Goal: Navigation & Orientation: Find specific page/section

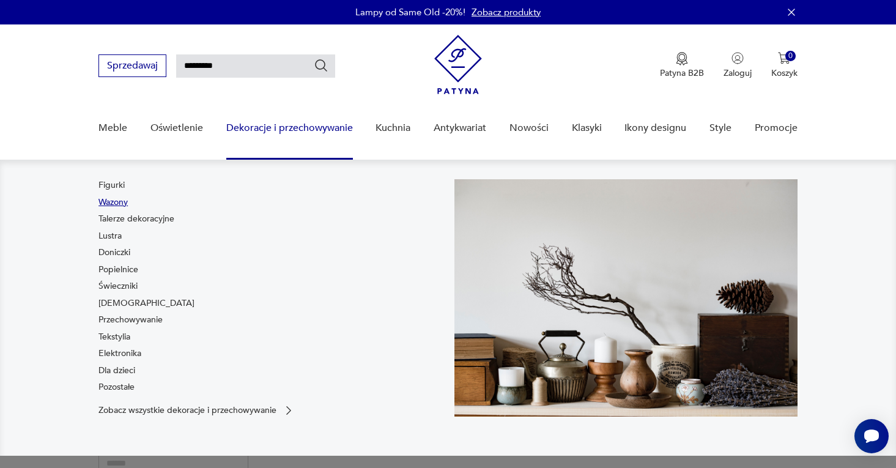
click at [108, 203] on link "Wazony" at bounding box center [112, 202] width 29 height 12
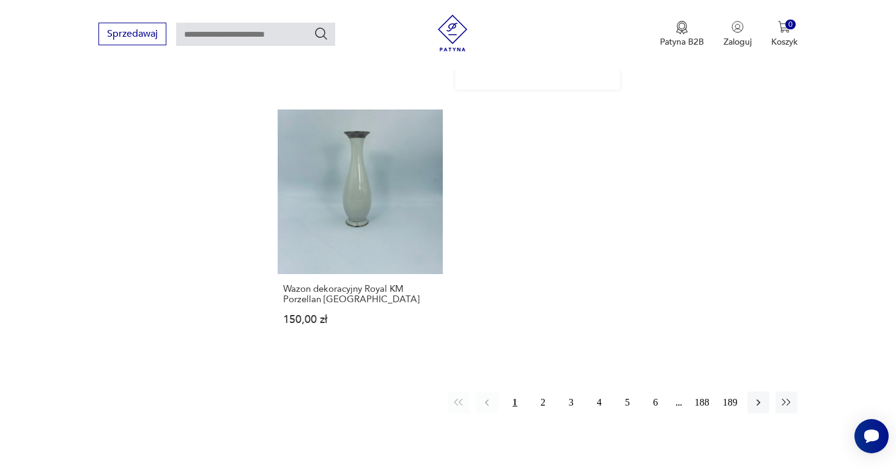
scroll to position [1719, 0]
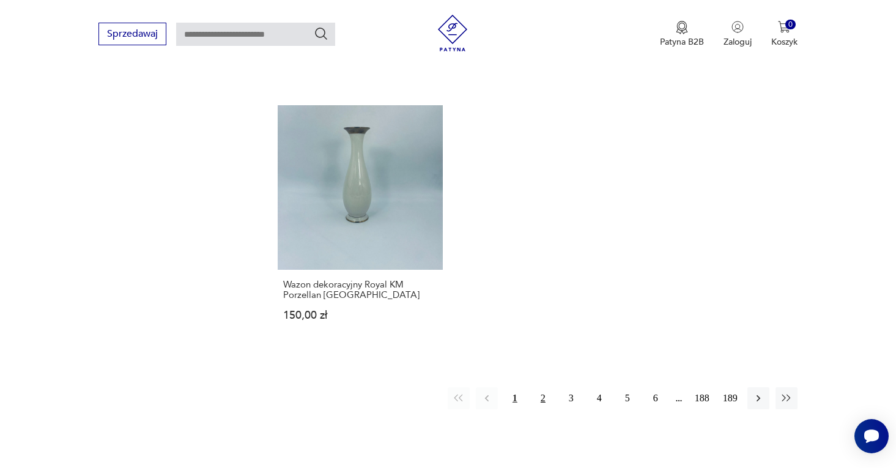
click at [544, 387] on button "2" at bounding box center [543, 398] width 22 height 22
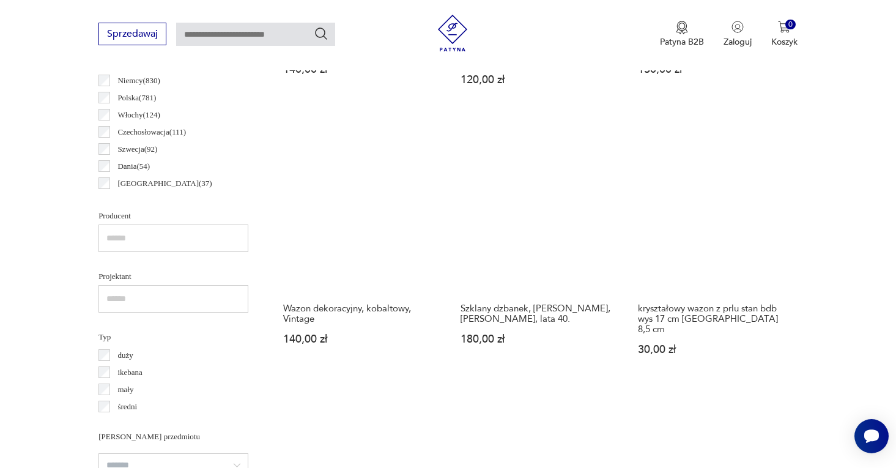
scroll to position [683, 0]
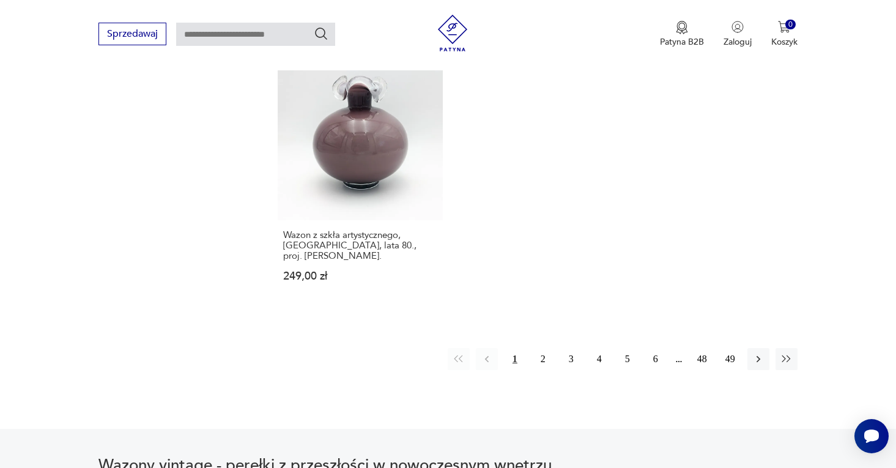
scroll to position [1849, 0]
click at [545, 346] on button "2" at bounding box center [543, 357] width 22 height 22
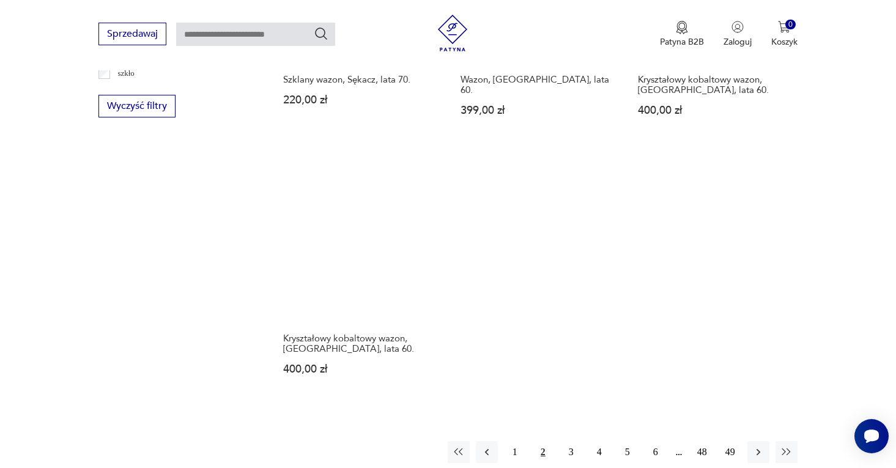
scroll to position [1715, 0]
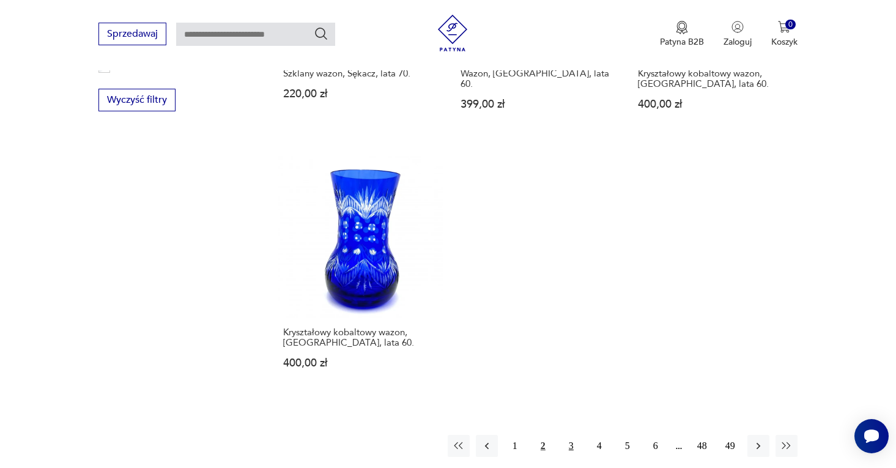
click at [571, 435] on button "3" at bounding box center [571, 446] width 22 height 22
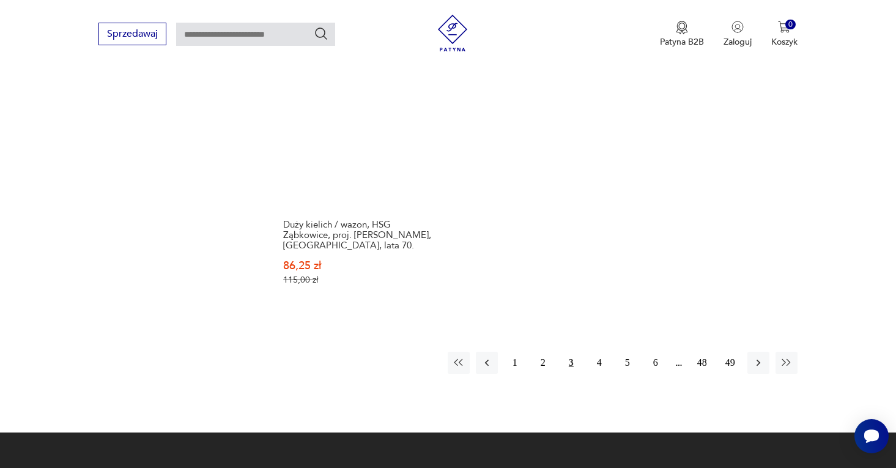
scroll to position [1848, 0]
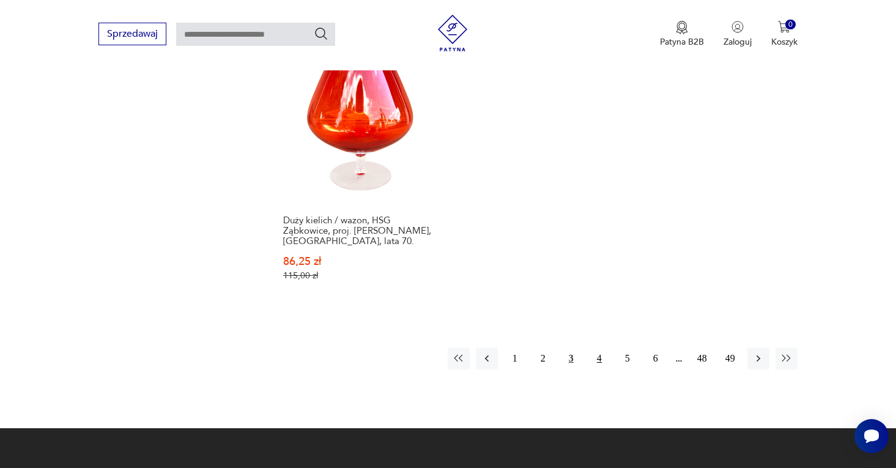
click at [596, 348] on button "4" at bounding box center [600, 359] width 22 height 22
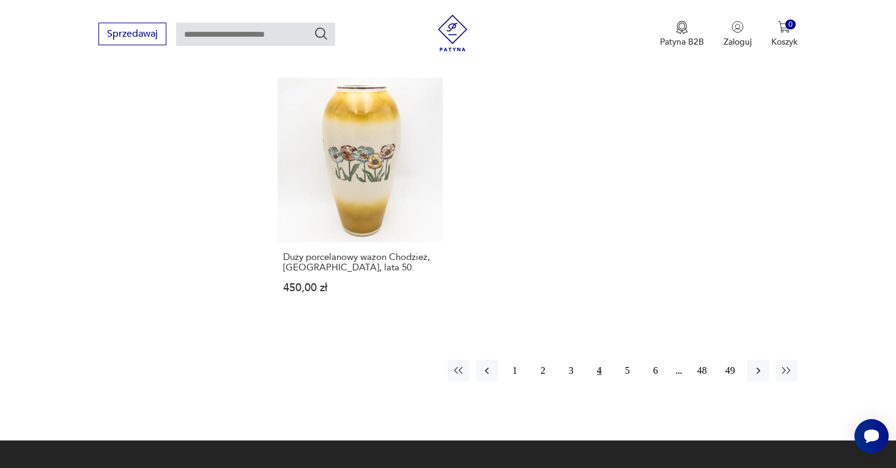
scroll to position [1821, 0]
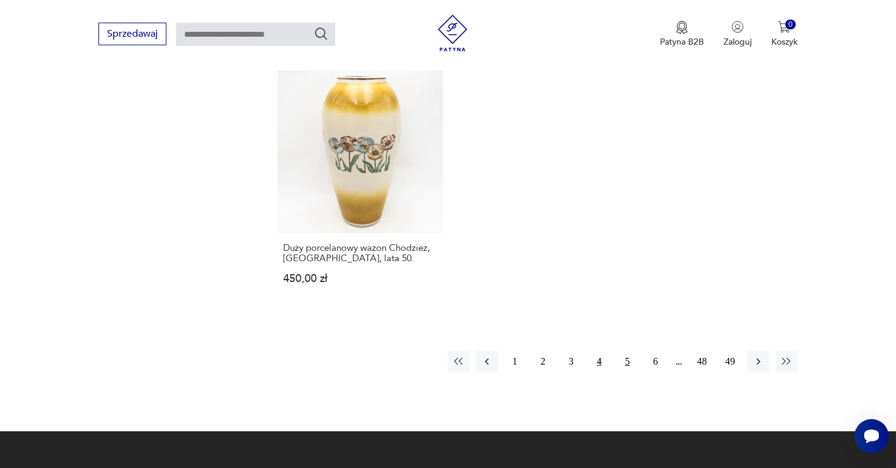
click at [628, 351] on button "5" at bounding box center [628, 362] width 22 height 22
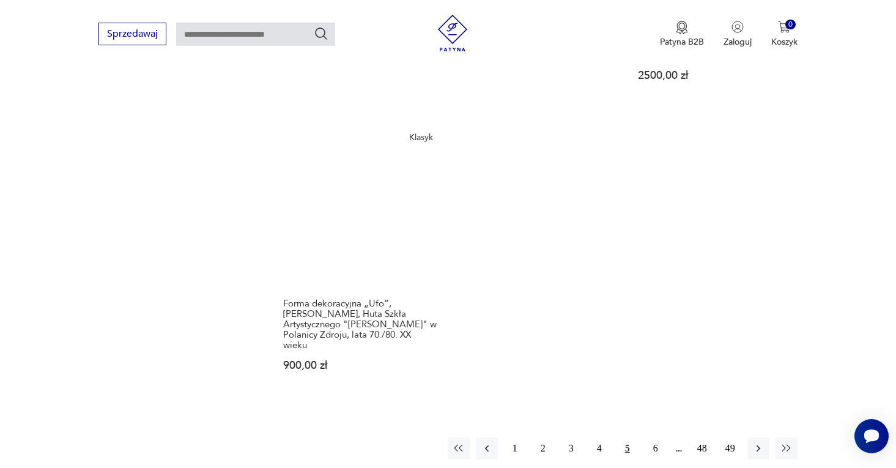
scroll to position [1812, 0]
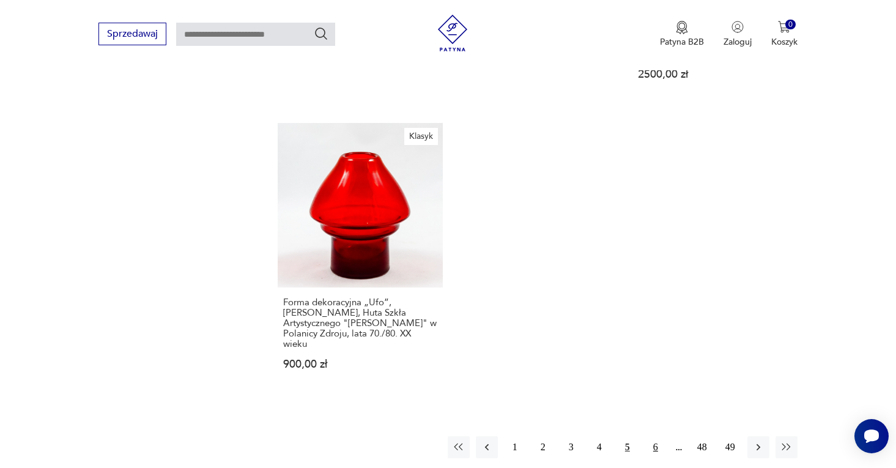
click at [654, 436] on button "6" at bounding box center [656, 447] width 22 height 22
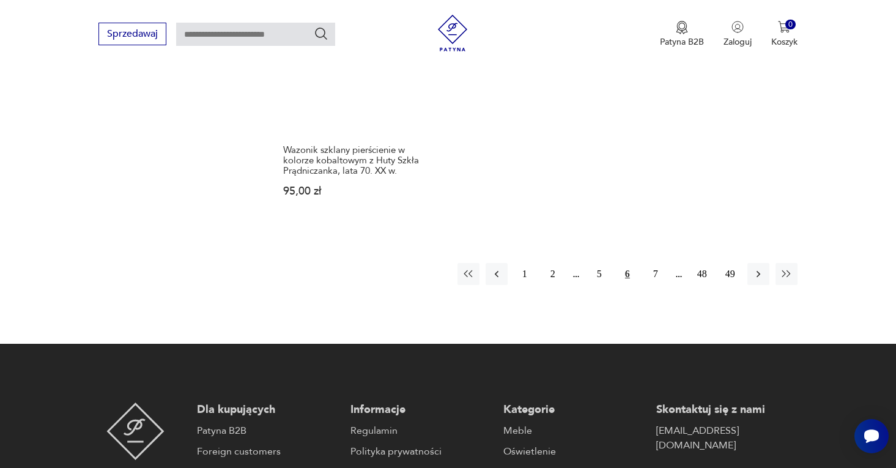
scroll to position [2012, 0]
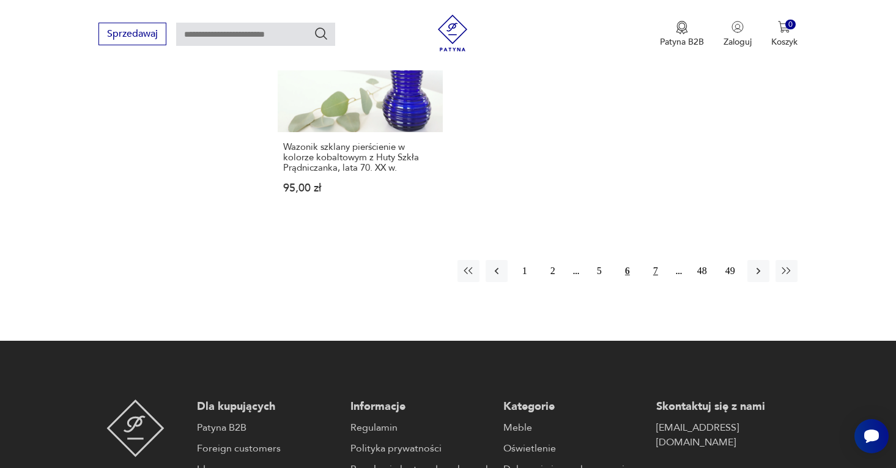
click at [656, 260] on button "7" at bounding box center [656, 271] width 22 height 22
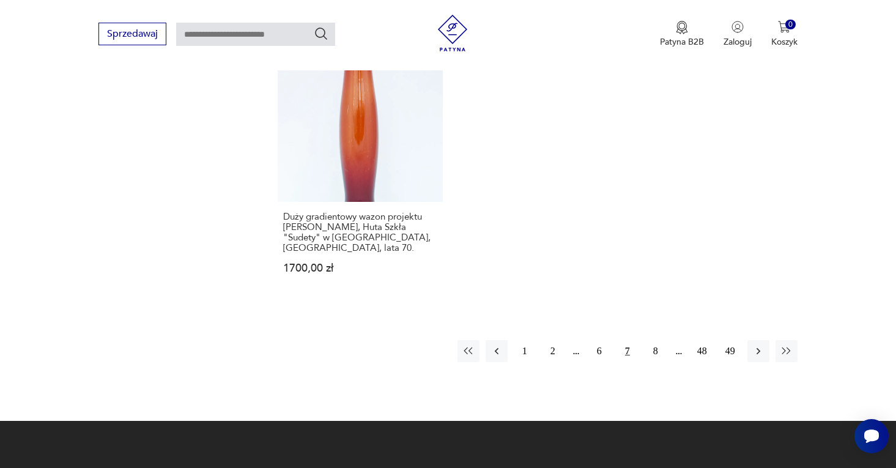
scroll to position [1960, 0]
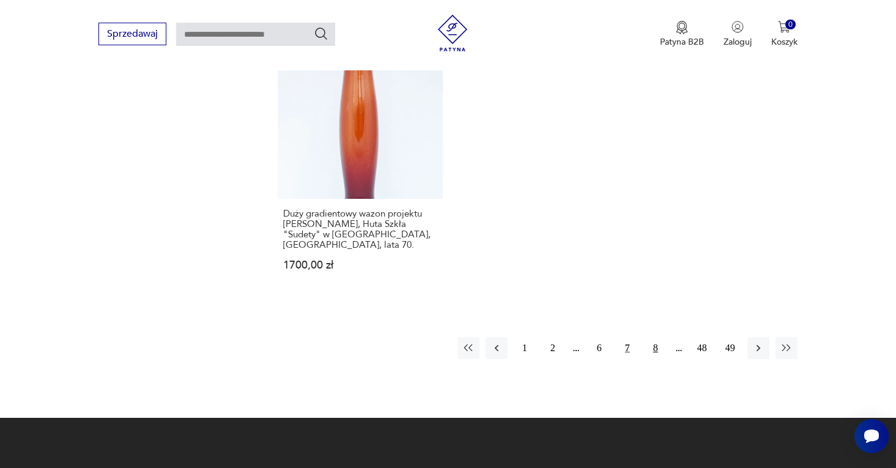
click at [658, 337] on button "8" at bounding box center [656, 348] width 22 height 22
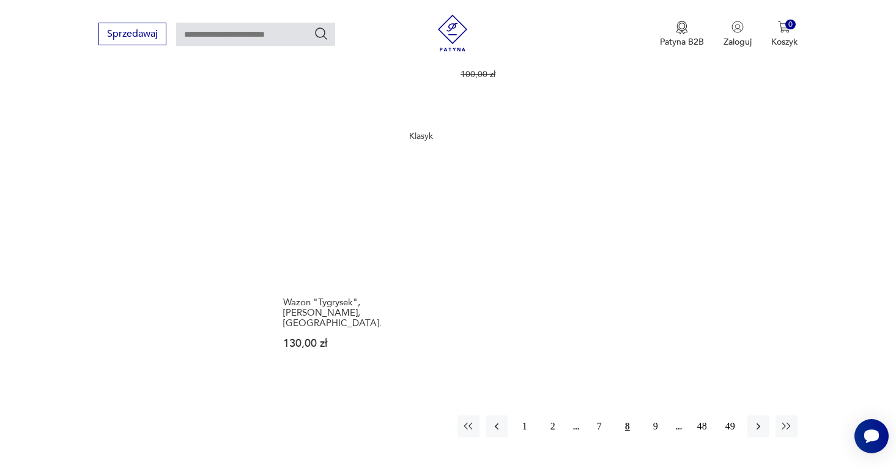
scroll to position [1835, 0]
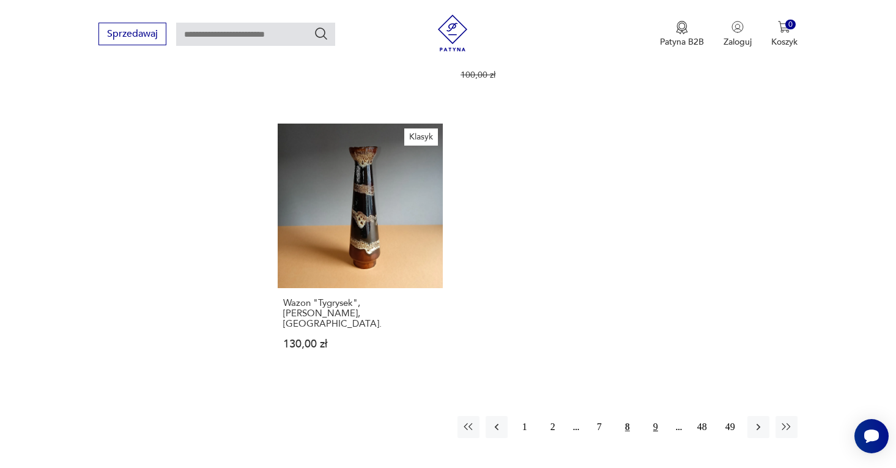
click at [656, 416] on button "9" at bounding box center [656, 427] width 22 height 22
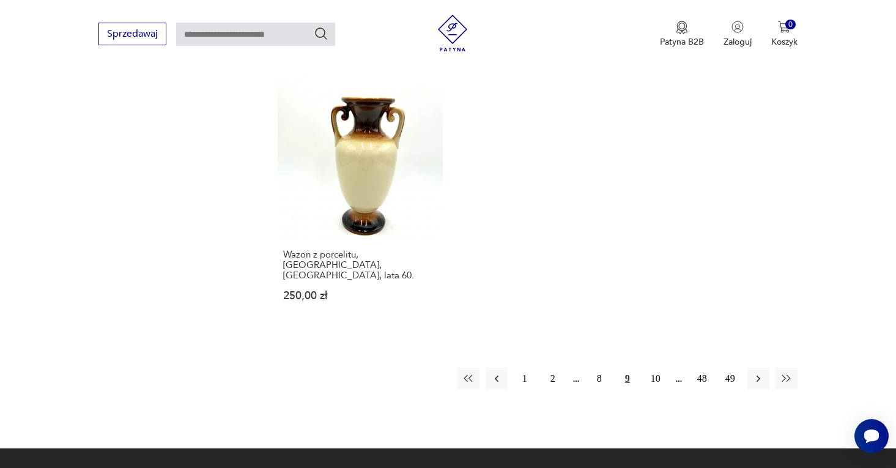
scroll to position [1809, 0]
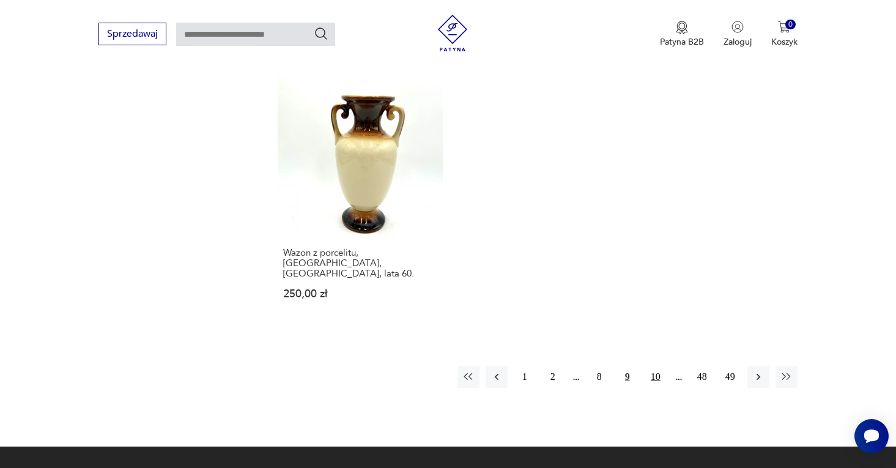
click at [656, 366] on button "10" at bounding box center [656, 377] width 22 height 22
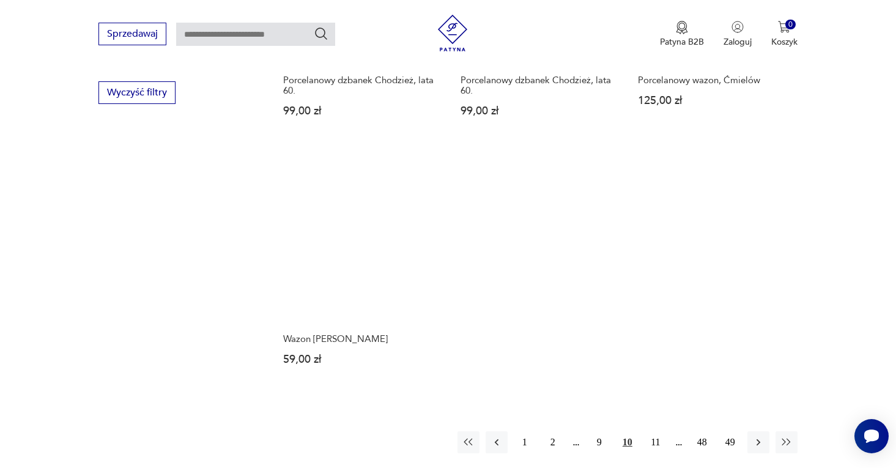
scroll to position [1725, 0]
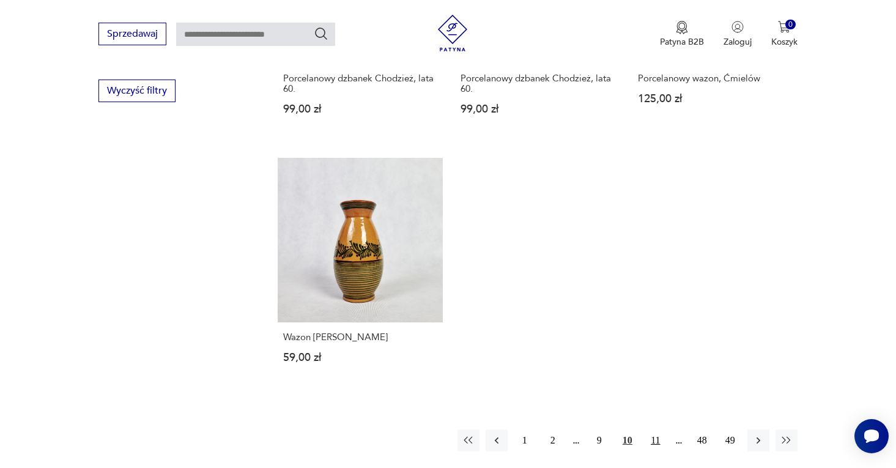
click at [657, 429] on button "11" at bounding box center [656, 440] width 22 height 22
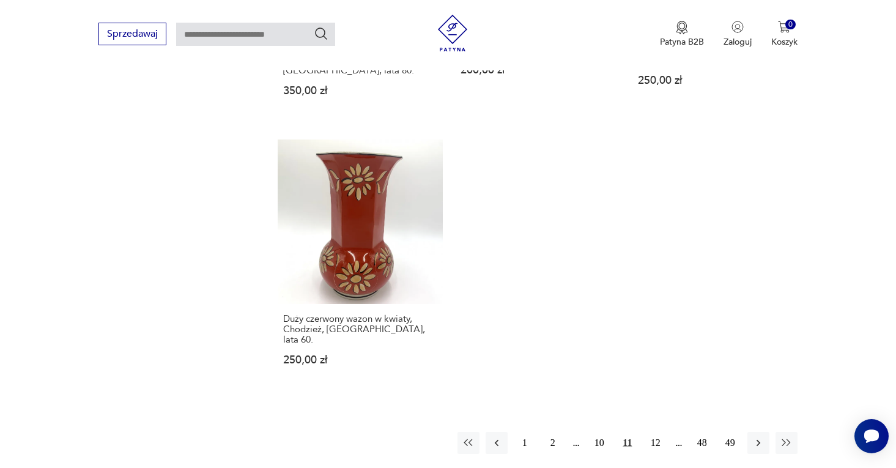
scroll to position [1790, 0]
click at [660, 431] on button "12" at bounding box center [656, 442] width 22 height 22
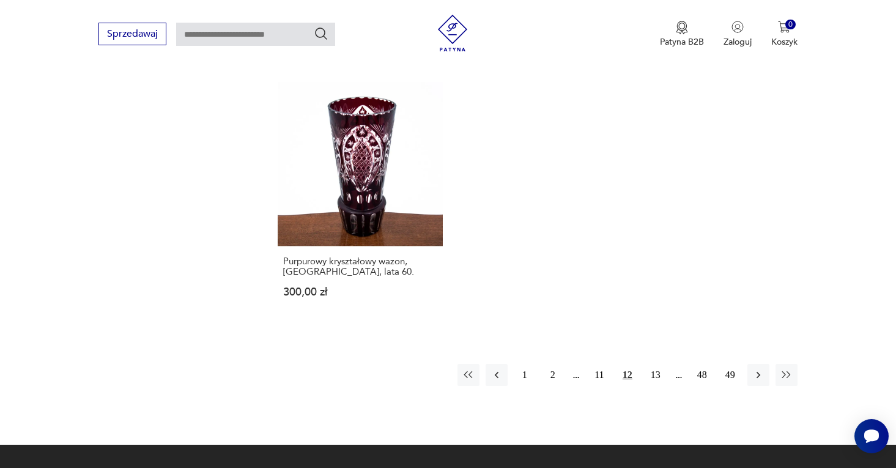
scroll to position [1799, 0]
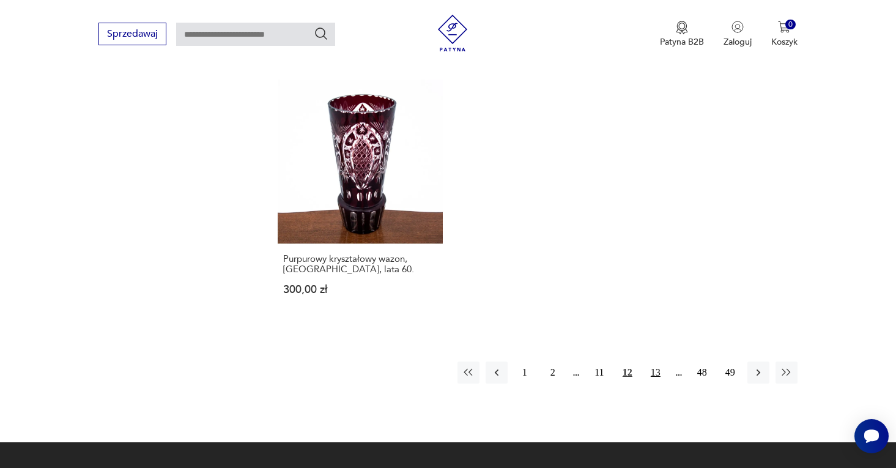
click at [655, 362] on button "13" at bounding box center [656, 373] width 22 height 22
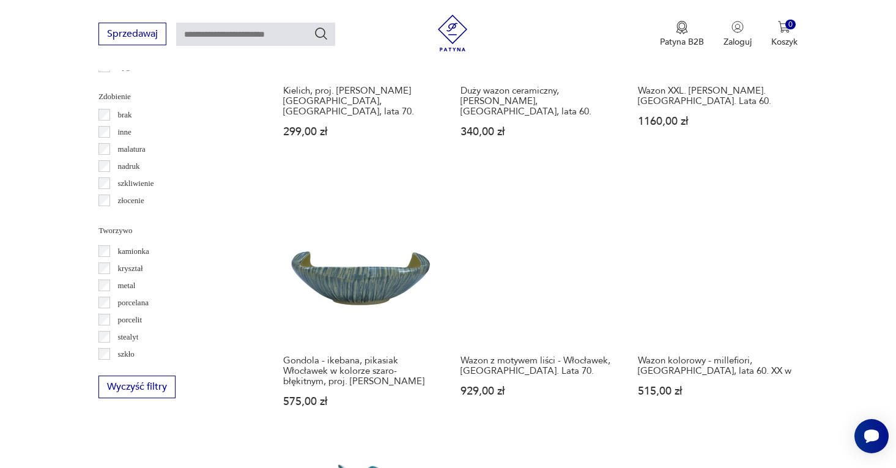
scroll to position [1437, 0]
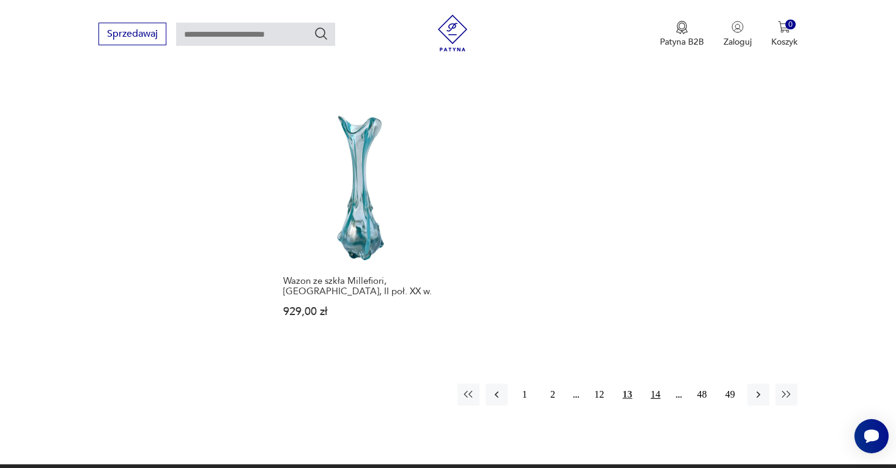
click at [658, 384] on button "14" at bounding box center [656, 395] width 22 height 22
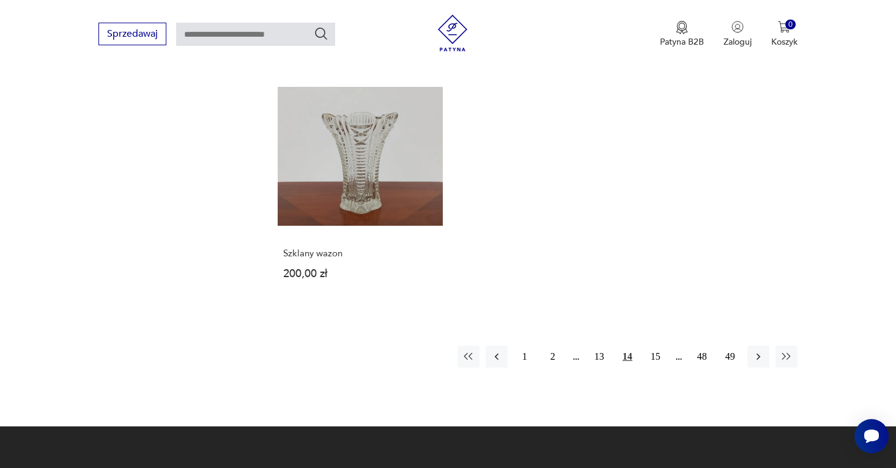
scroll to position [1764, 0]
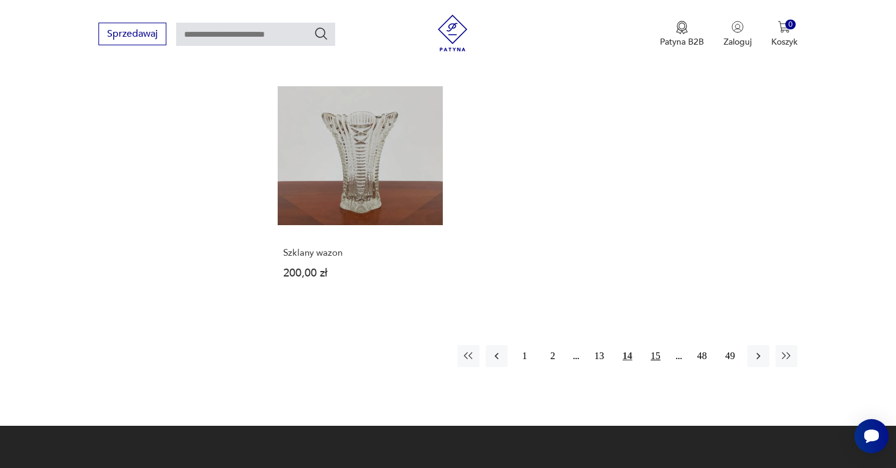
click at [657, 345] on button "15" at bounding box center [656, 356] width 22 height 22
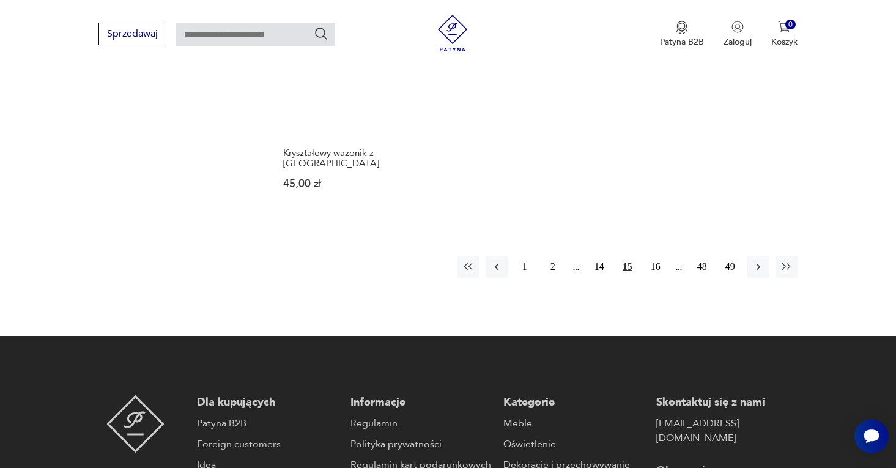
scroll to position [1860, 0]
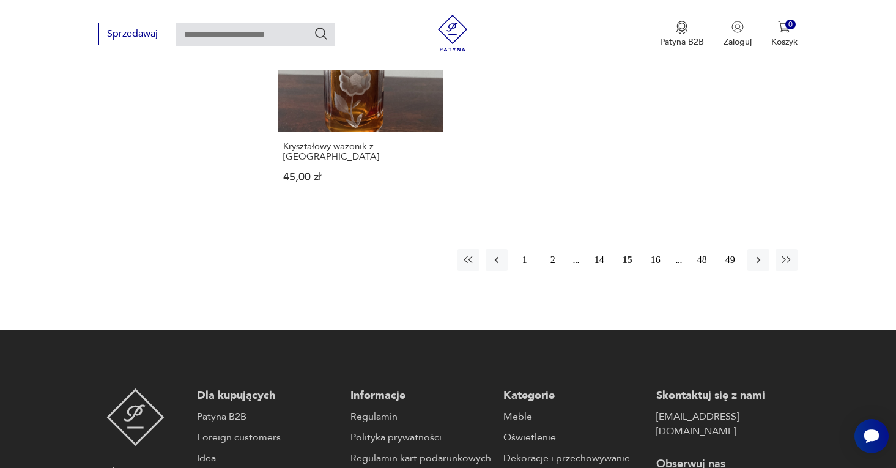
click at [654, 249] on button "16" at bounding box center [656, 260] width 22 height 22
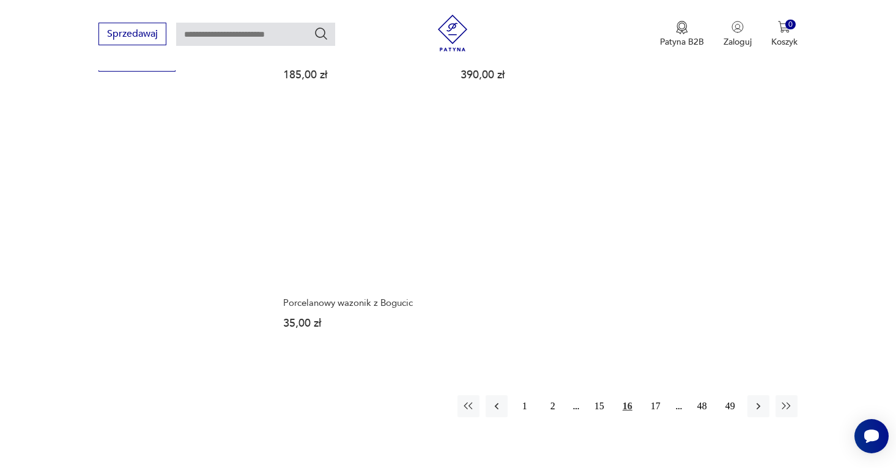
scroll to position [1763, 0]
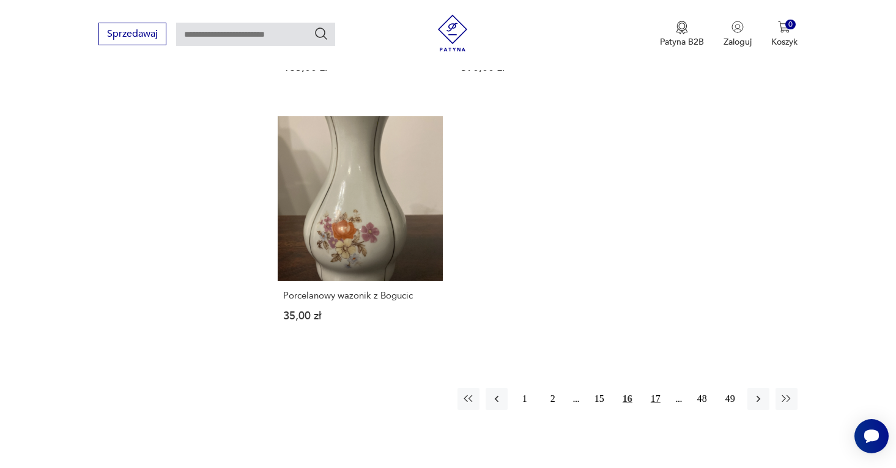
click at [655, 388] on button "17" at bounding box center [656, 399] width 22 height 22
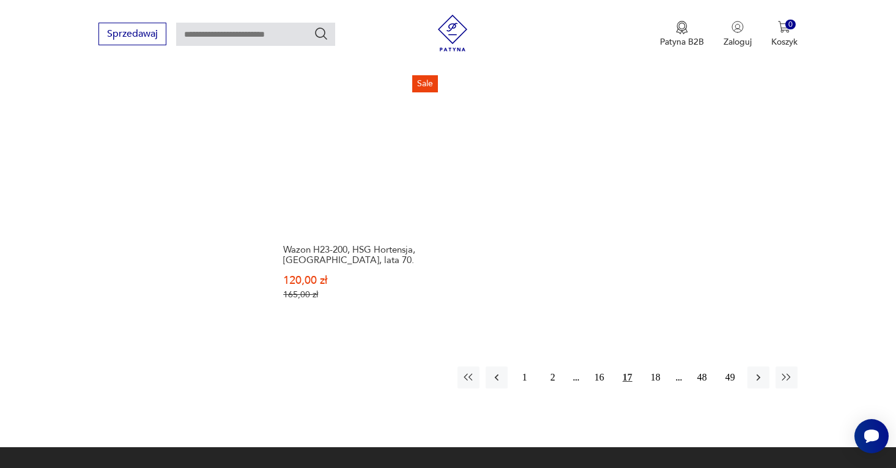
scroll to position [1819, 0]
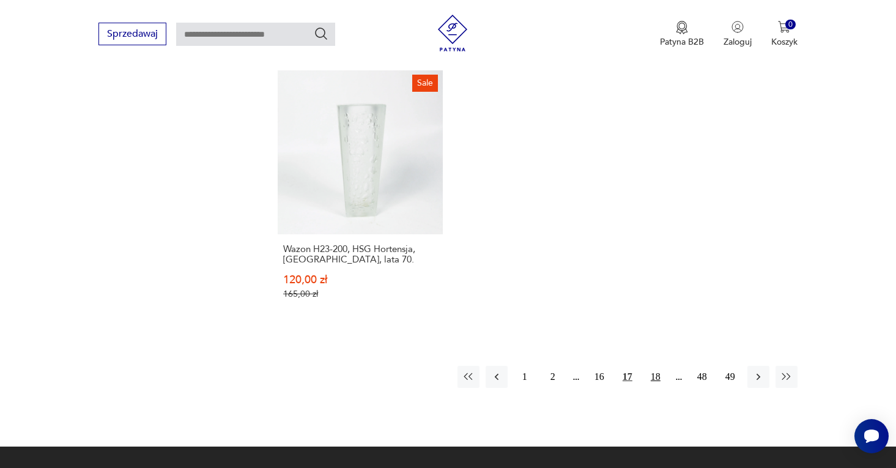
click at [657, 366] on button "18" at bounding box center [656, 377] width 22 height 22
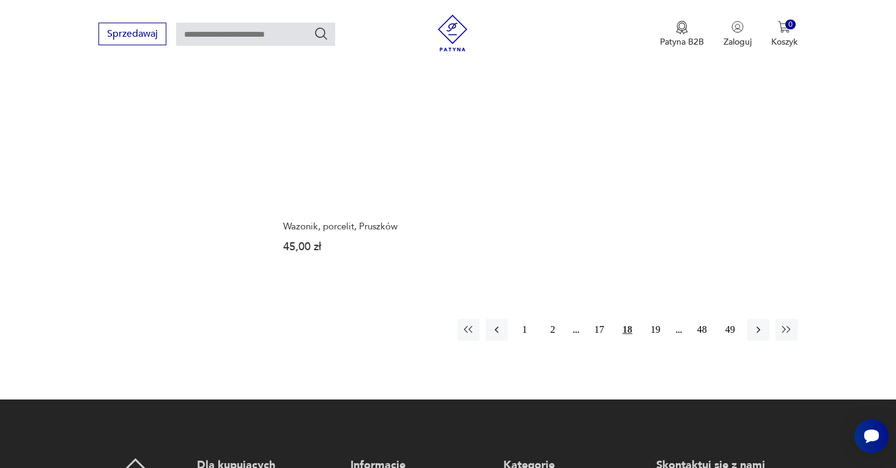
scroll to position [1824, 0]
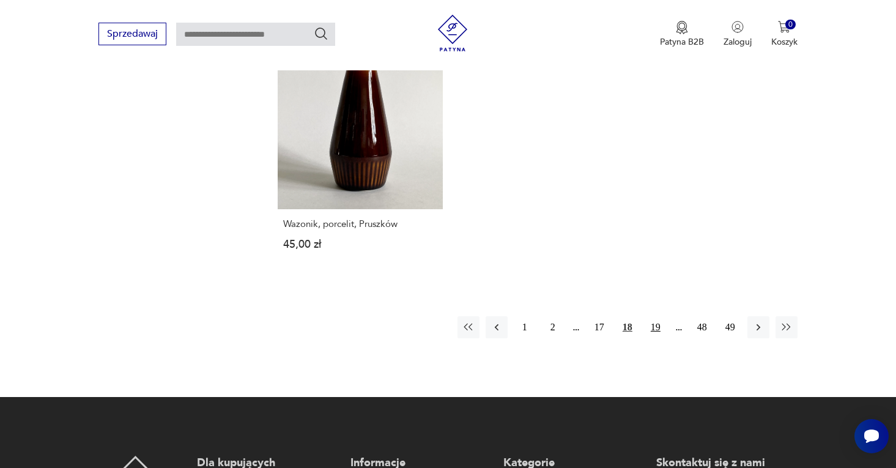
click at [659, 316] on button "19" at bounding box center [656, 327] width 22 height 22
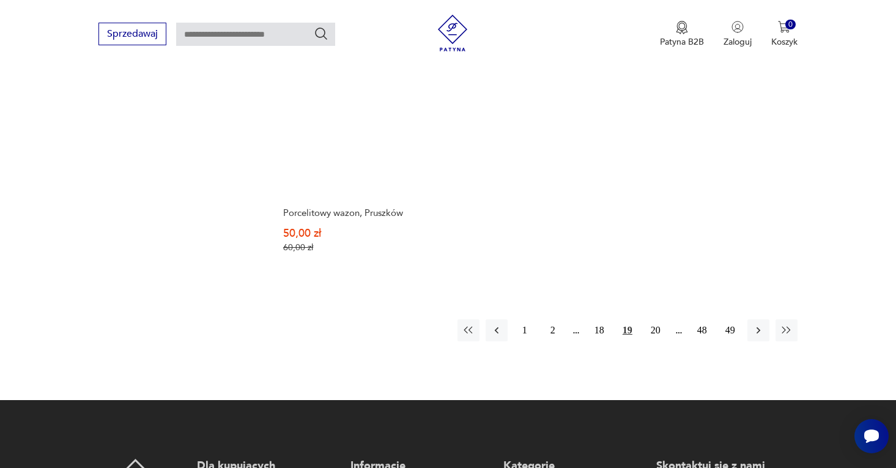
scroll to position [1848, 0]
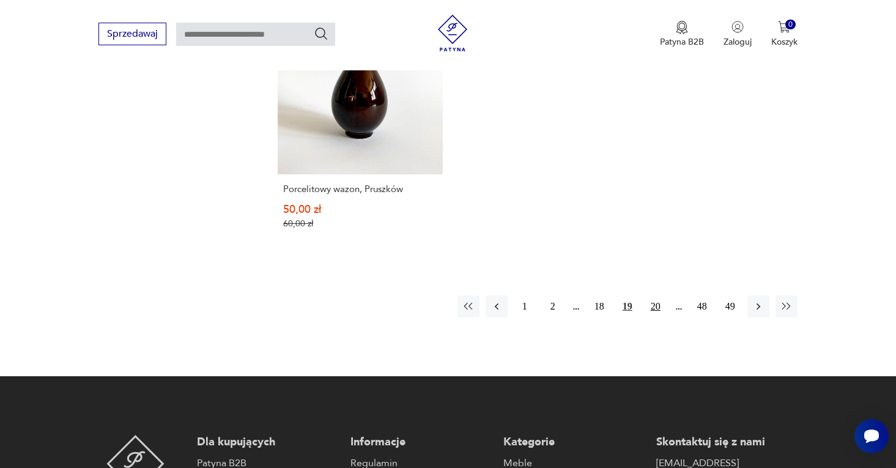
click at [659, 295] on button "20" at bounding box center [656, 306] width 22 height 22
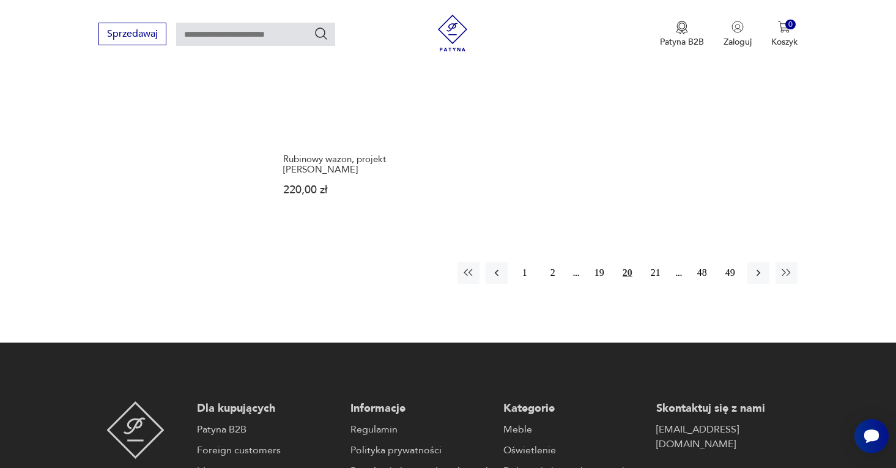
scroll to position [1903, 0]
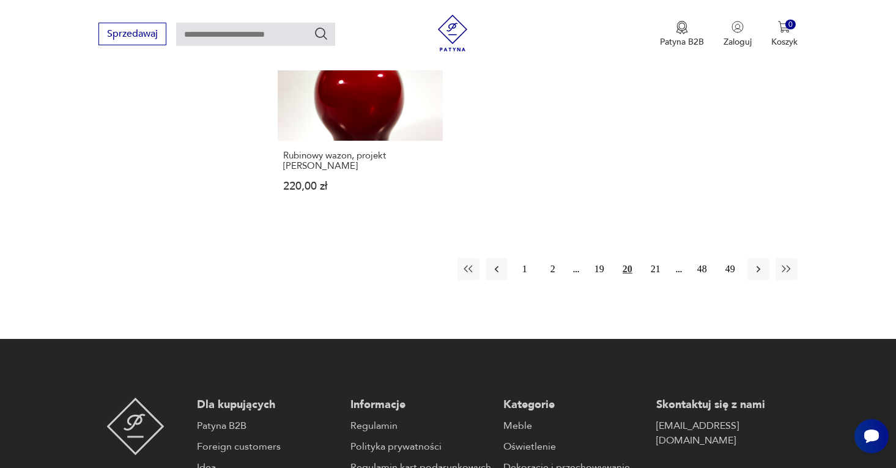
click at [657, 258] on button "21" at bounding box center [656, 269] width 22 height 22
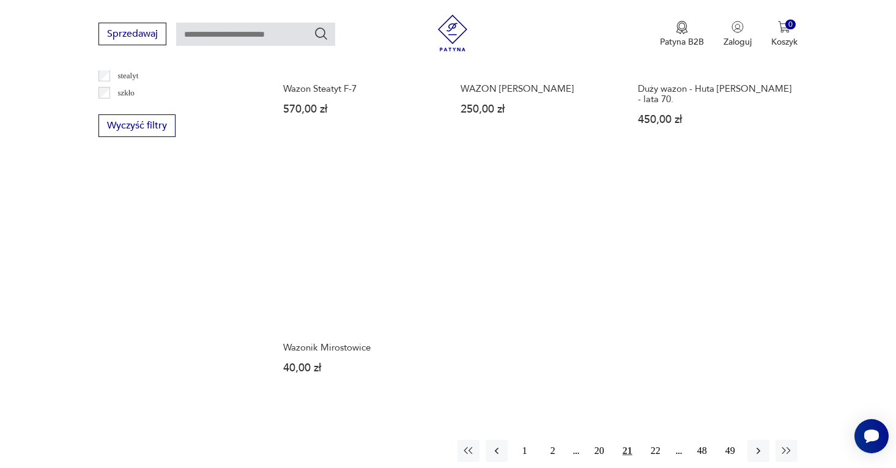
scroll to position [1690, 0]
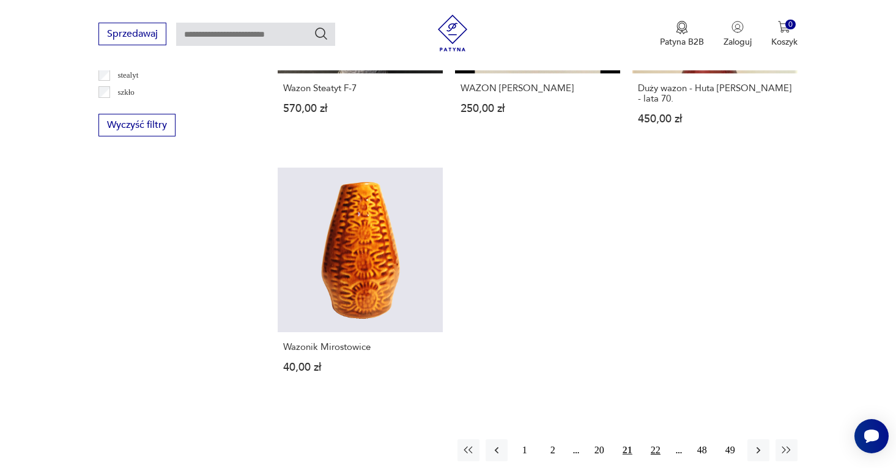
click at [650, 439] on button "22" at bounding box center [656, 450] width 22 height 22
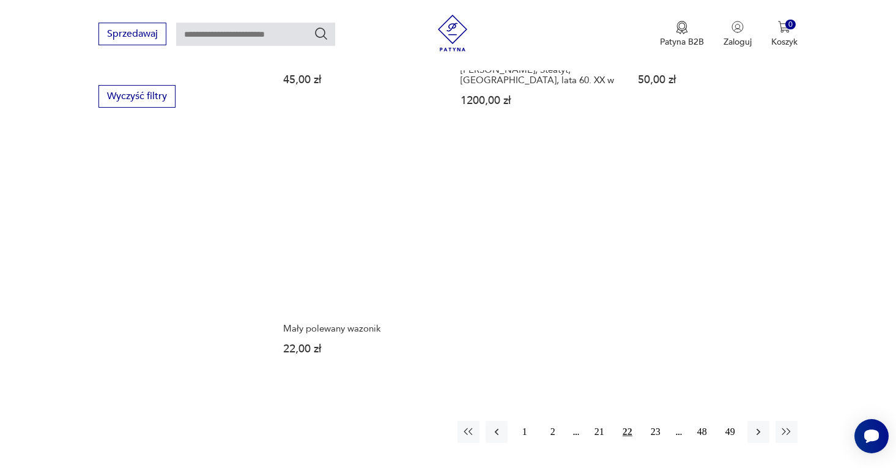
scroll to position [1723, 0]
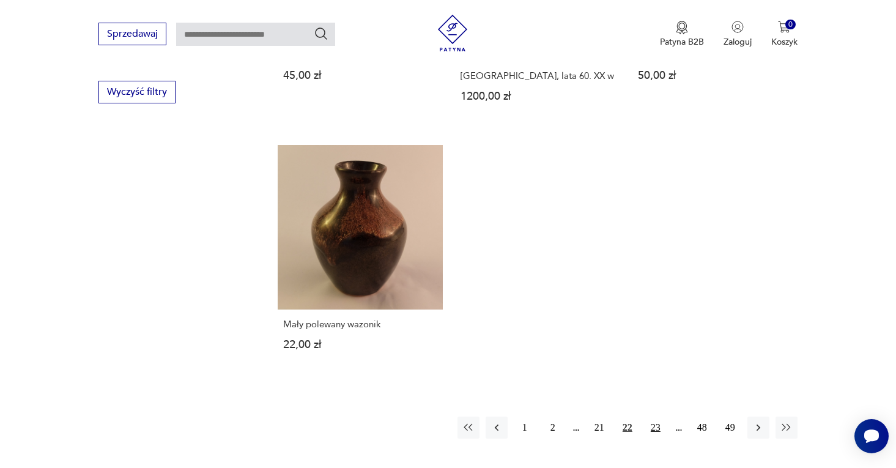
click at [652, 417] on button "23" at bounding box center [656, 428] width 22 height 22
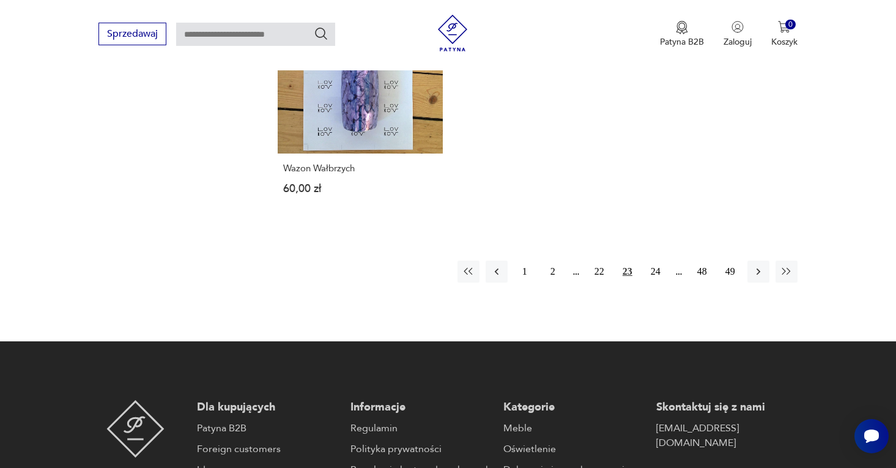
scroll to position [1872, 0]
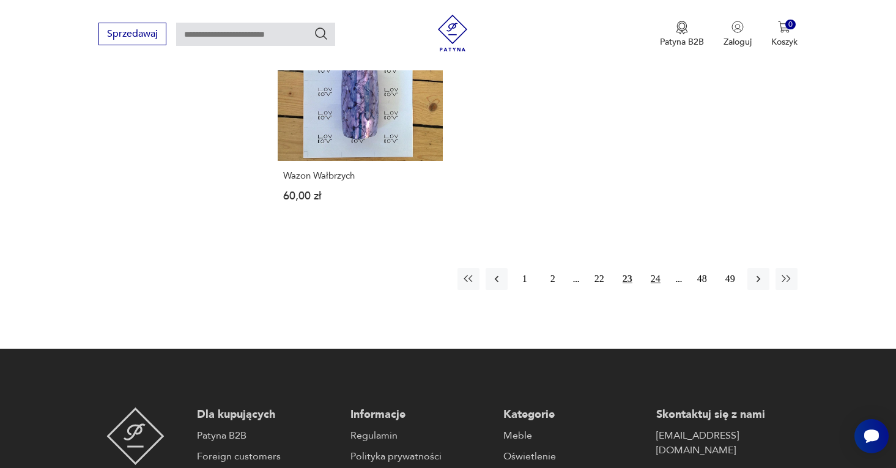
click at [656, 268] on button "24" at bounding box center [656, 279] width 22 height 22
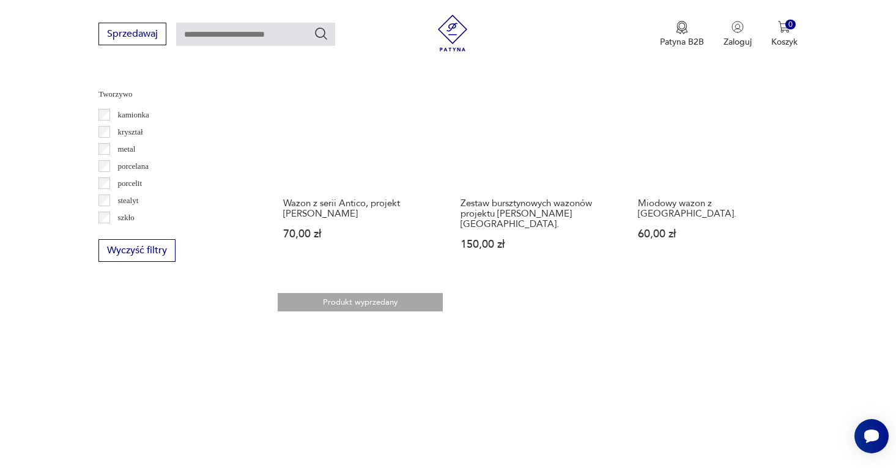
scroll to position [1566, 0]
